Goal: Task Accomplishment & Management: Manage account settings

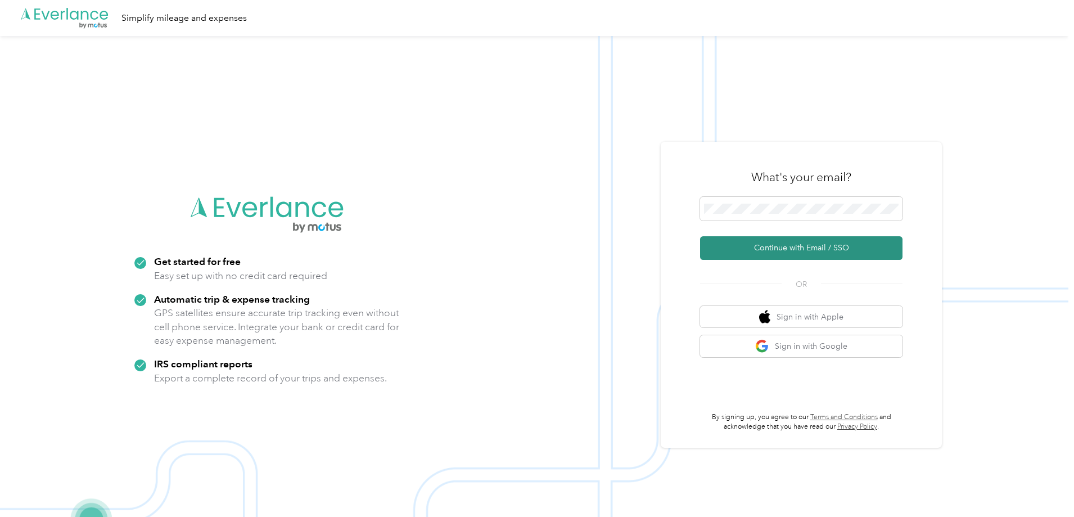
click at [781, 241] on button "Continue with Email / SSO" at bounding box center [801, 248] width 202 height 24
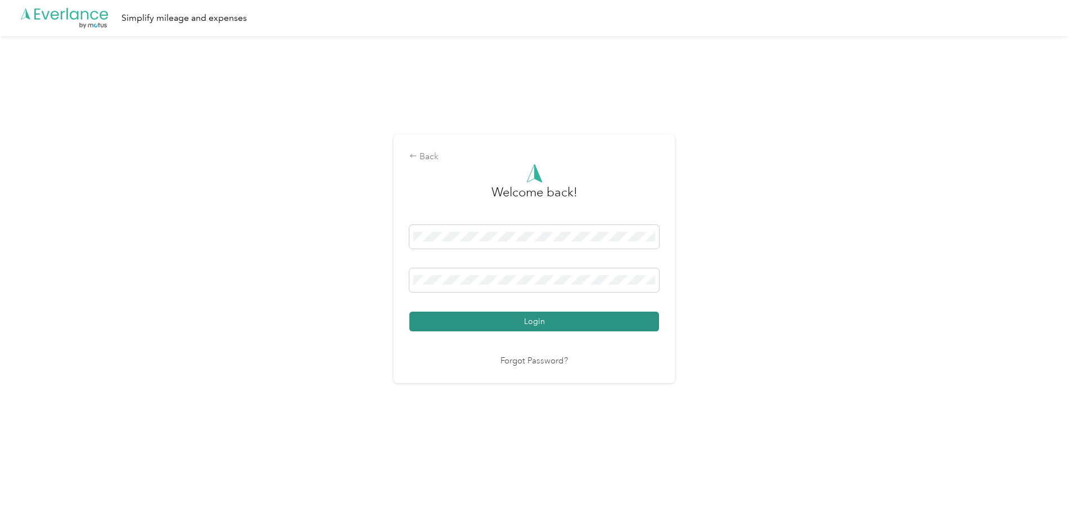
click at [560, 318] on button "Login" at bounding box center [534, 322] width 250 height 20
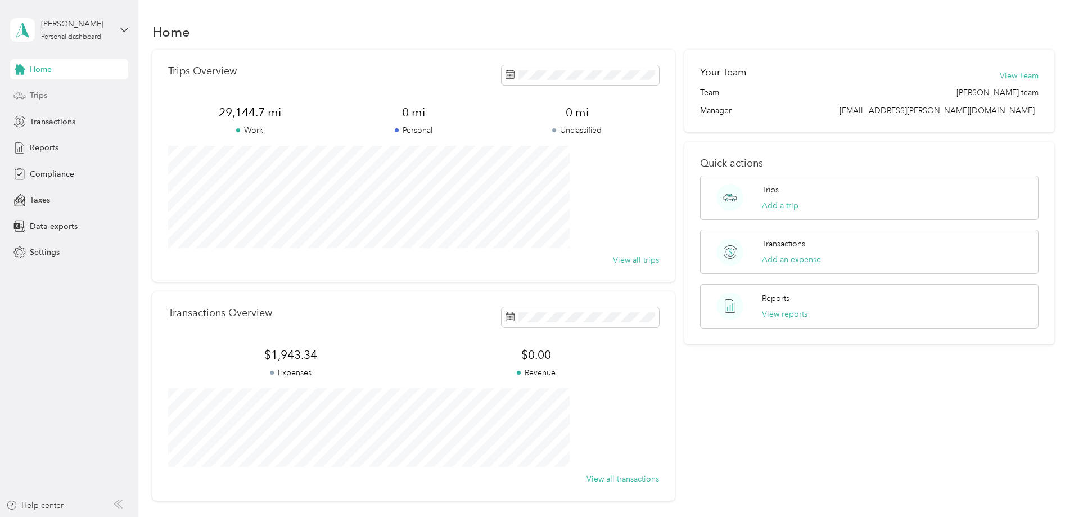
click at [46, 90] on span "Trips" at bounding box center [38, 95] width 17 height 12
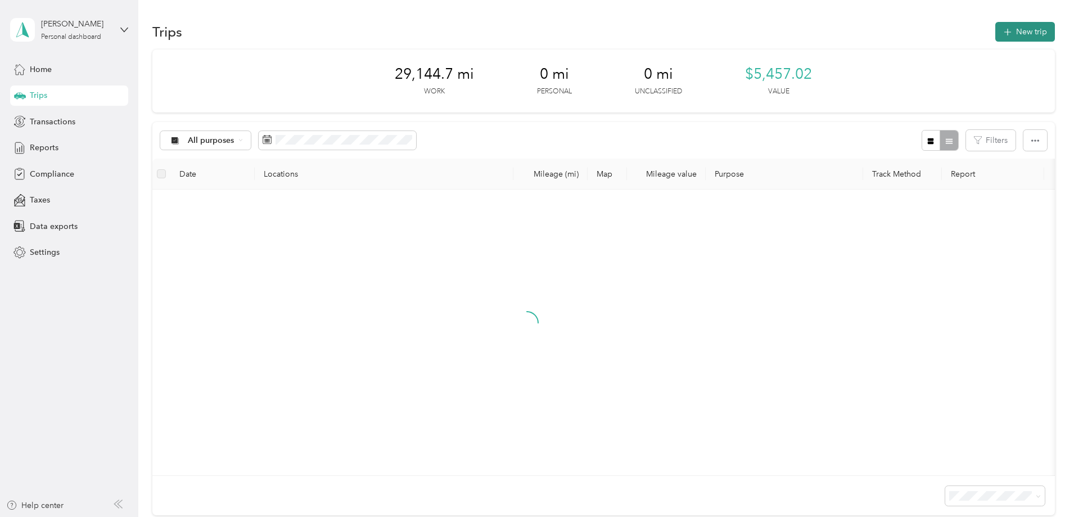
click at [995, 39] on button "New trip" at bounding box center [1025, 32] width 60 height 20
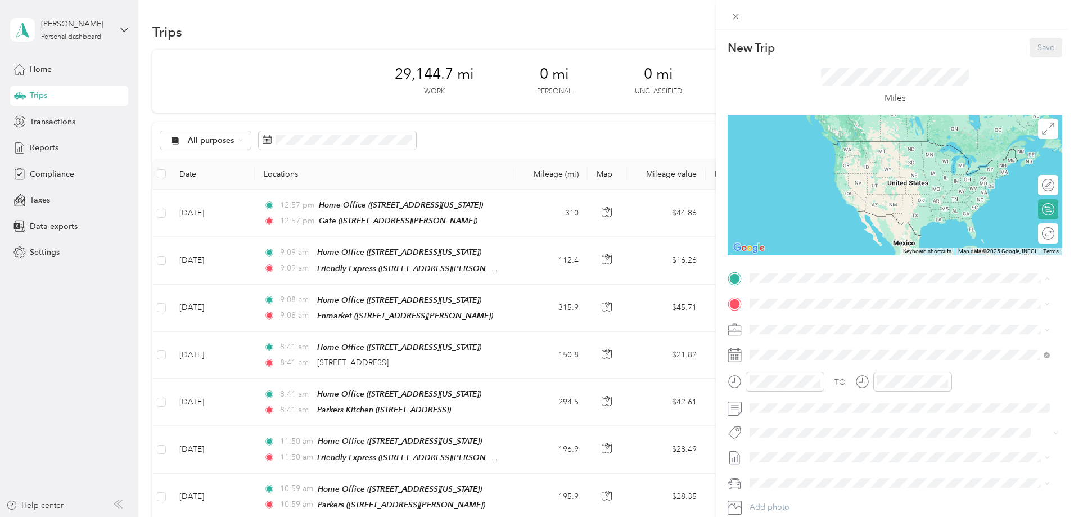
click at [790, 327] on div "Home Office [STREET_ADDRESS][US_STATE]" at bounding box center [827, 330] width 112 height 24
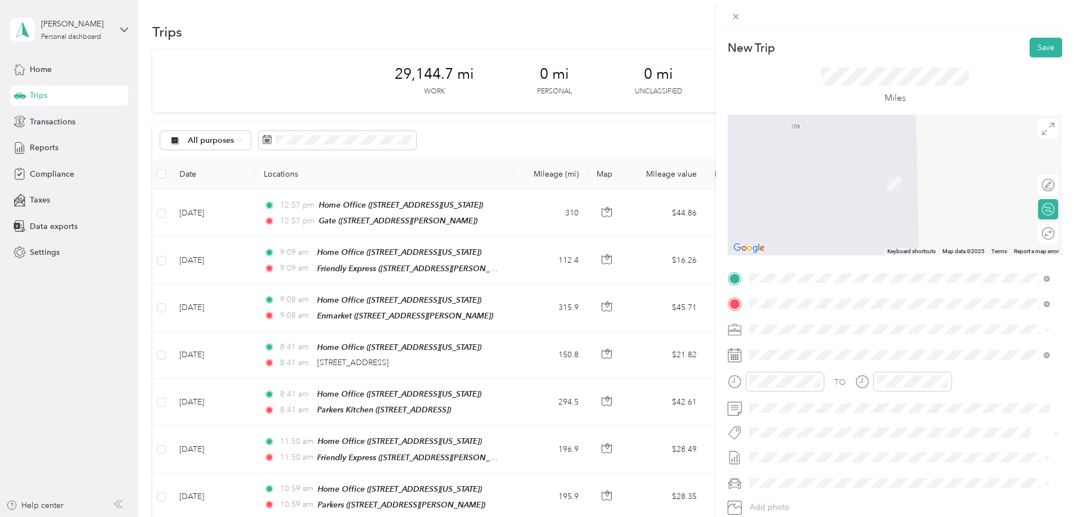
click at [823, 397] on div "TEAM Dailys [STREET_ADDRESS]" at bounding box center [806, 396] width 71 height 28
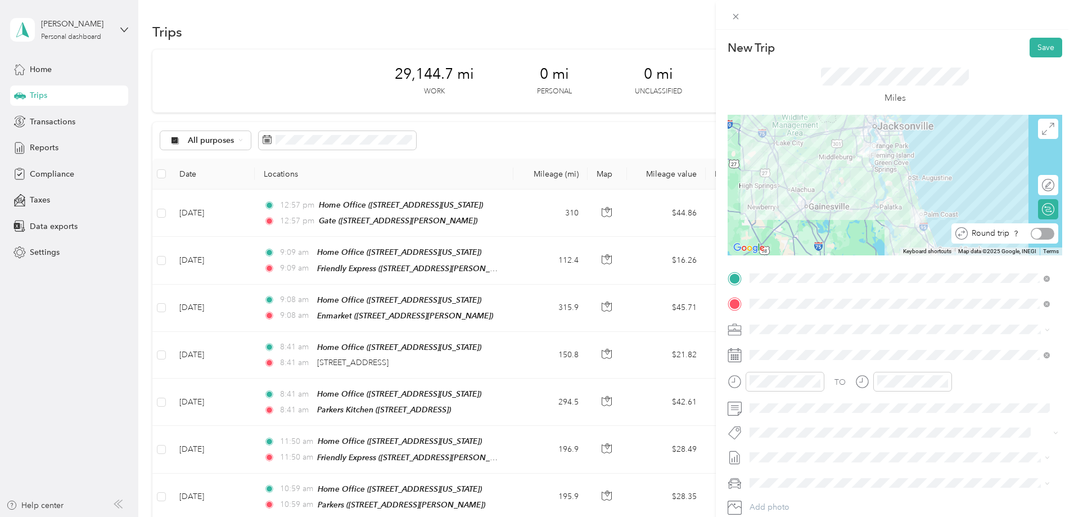
click at [1038, 235] on div at bounding box center [1043, 234] width 24 height 12
click at [1043, 44] on button "Save" at bounding box center [1046, 48] width 33 height 20
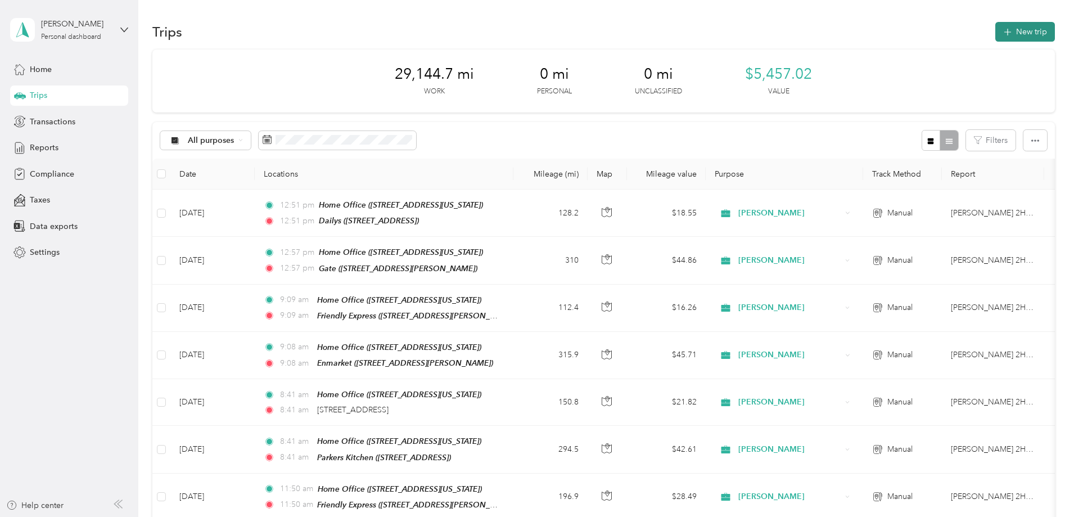
click at [995, 25] on button "New trip" at bounding box center [1025, 32] width 60 height 20
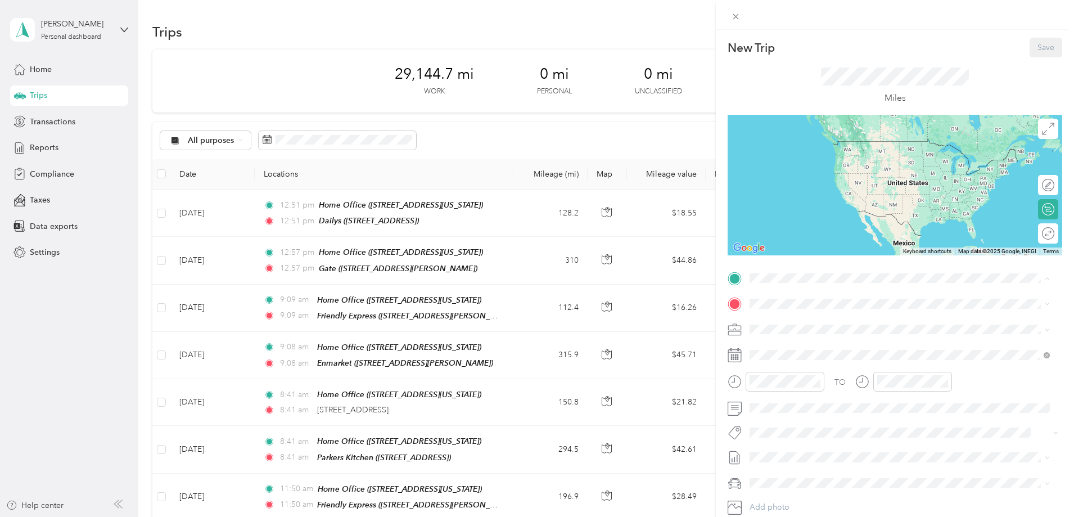
click at [805, 332] on span "[STREET_ADDRESS][US_STATE]" at bounding box center [827, 336] width 112 height 10
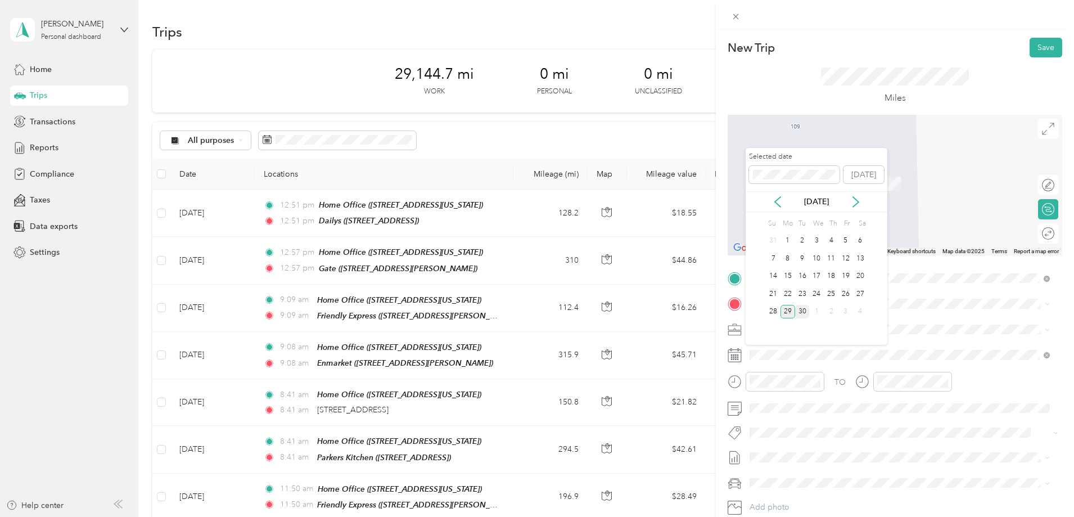
click at [804, 311] on div "30" at bounding box center [802, 312] width 15 height 14
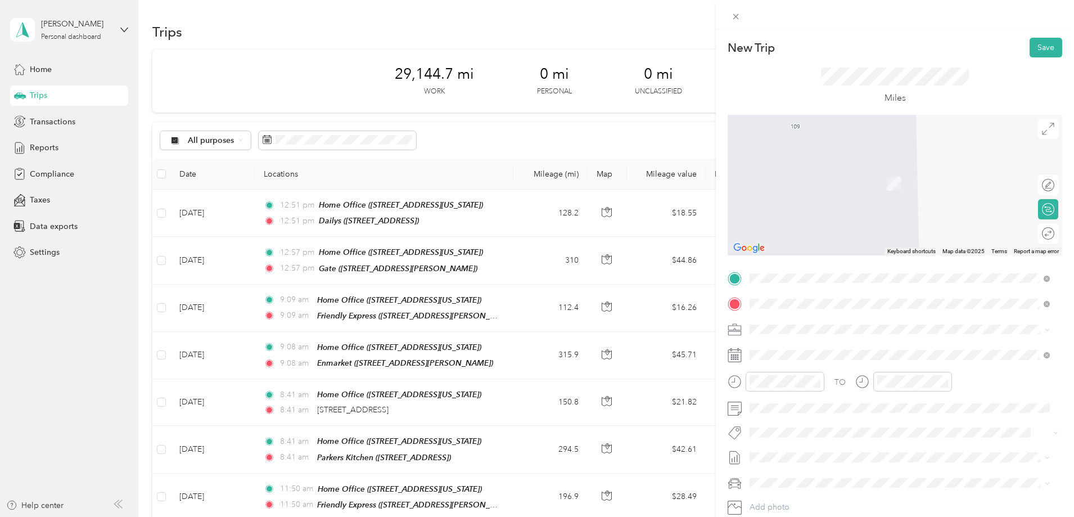
click at [864, 360] on span "[STREET_ADDRESS][PERSON_NAME]" at bounding box center [838, 365] width 134 height 10
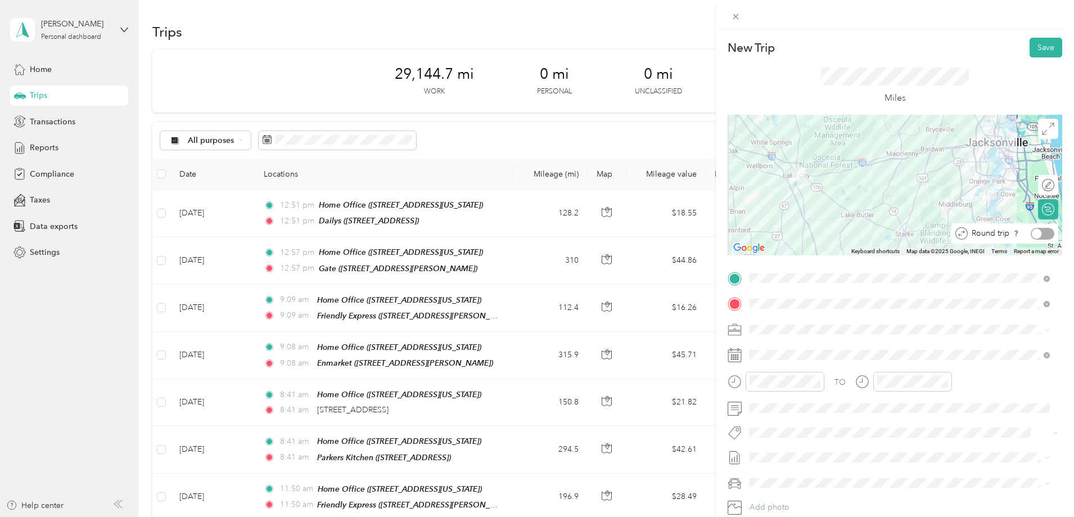
click at [1038, 237] on div at bounding box center [1043, 234] width 24 height 12
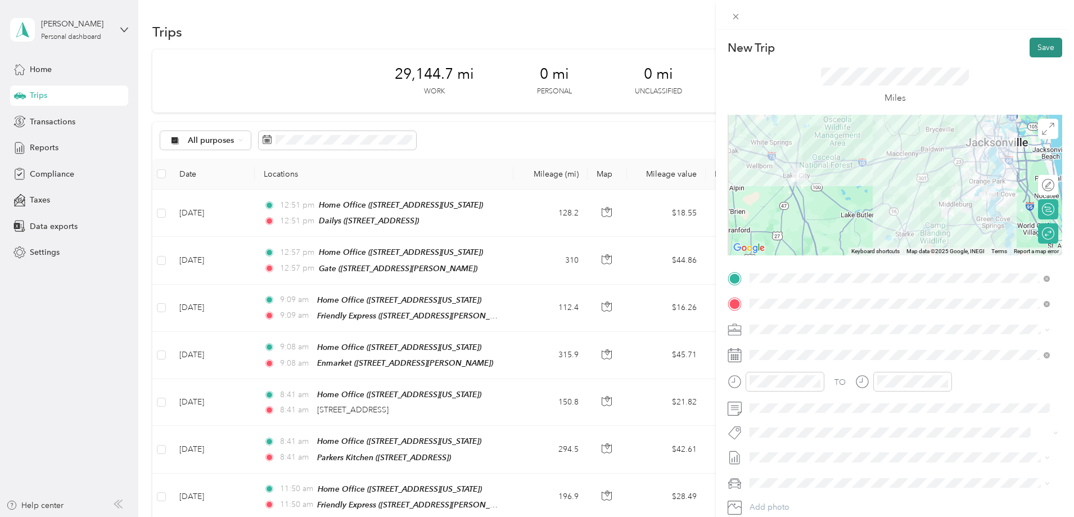
click at [1030, 51] on button "Save" at bounding box center [1046, 48] width 33 height 20
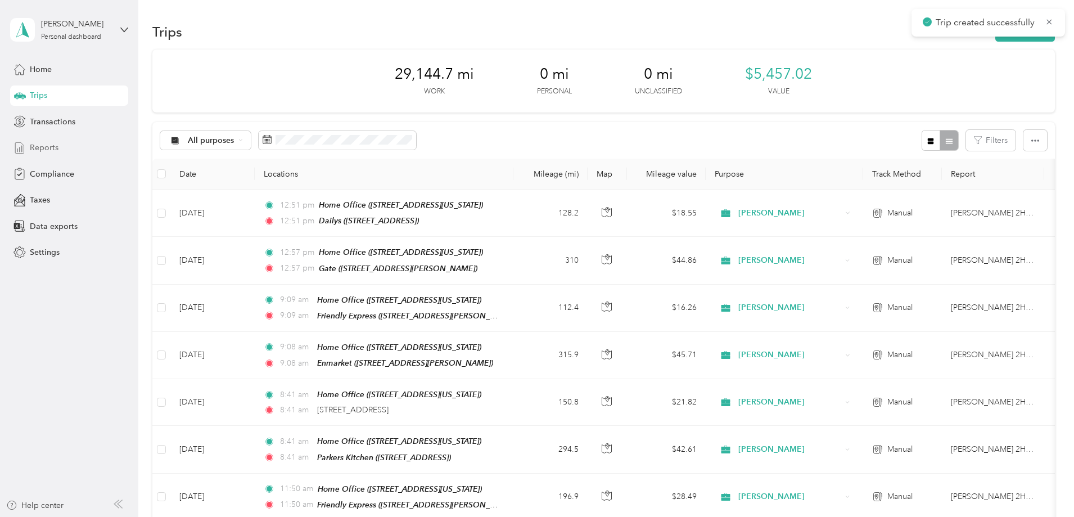
click at [49, 149] on span "Reports" at bounding box center [44, 148] width 29 height 12
